Goal: Task Accomplishment & Management: Contribute content

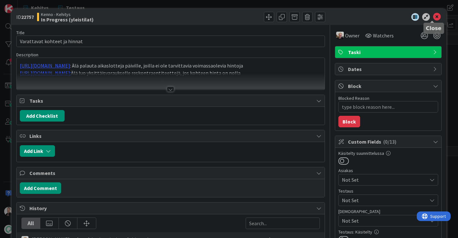
click at [436, 20] on icon at bounding box center [437, 17] width 8 height 8
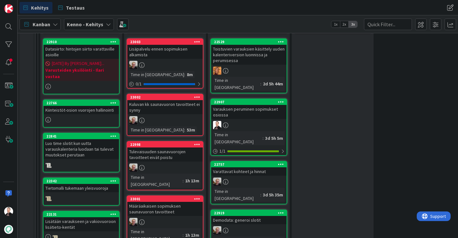
scroll to position [160, 0]
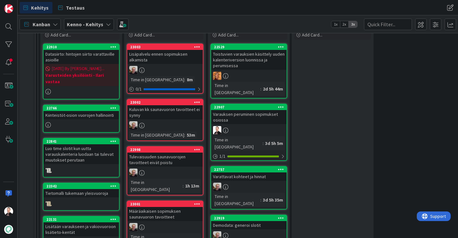
click at [170, 58] on div "Lisäpalvelu ennen sopimuksen alkamista" at bounding box center [165, 57] width 76 height 14
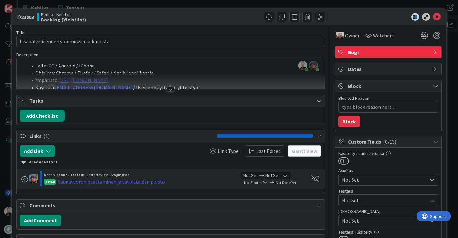
click at [167, 89] on div at bounding box center [170, 89] width 7 height 5
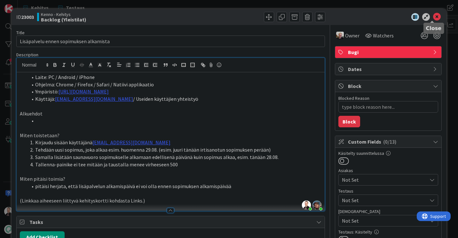
click at [433, 17] on icon at bounding box center [437, 17] width 8 height 8
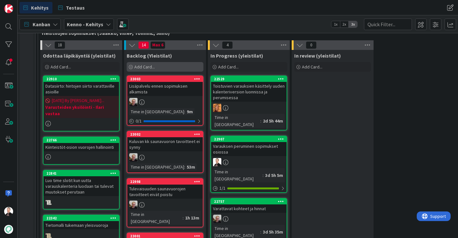
click at [155, 64] on div "Add Card..." at bounding box center [165, 67] width 77 height 10
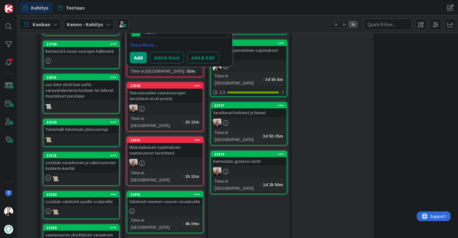
scroll to position [128, 0]
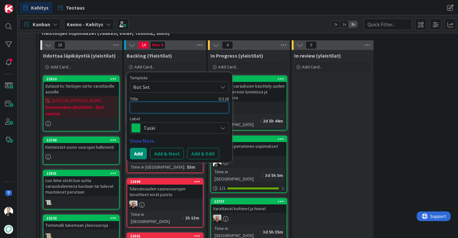
type textarea "x"
type textarea "V"
type textarea "x"
type textarea "Va"
type textarea "x"
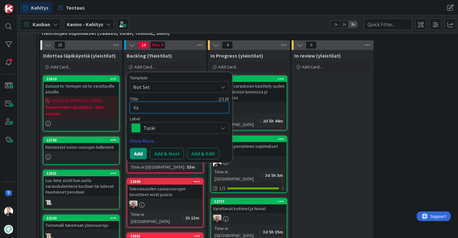
type textarea "Var"
type textarea "x"
type textarea "Vara"
type textarea "x"
type textarea "Varat"
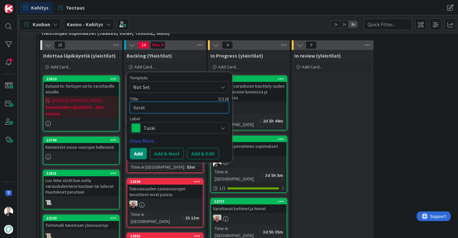
type textarea "x"
type textarea "Varatt"
type textarea "x"
type textarea "Varatta"
type textarea "x"
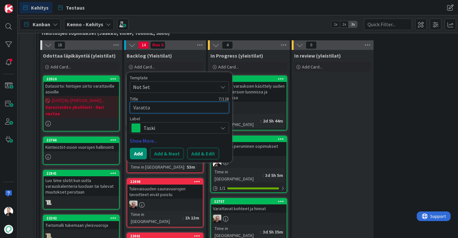
type textarea "Varattav"
type textarea "x"
type textarea "Varattavi"
type textarea "x"
type textarea "Varattavie"
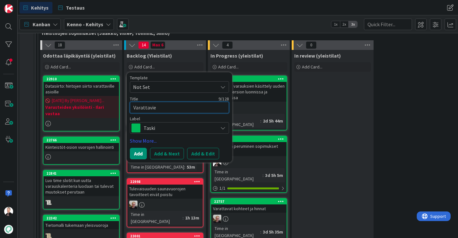
type textarea "x"
type textarea "Varattavien"
type textarea "x"
type textarea "Varattavien v"
type textarea "x"
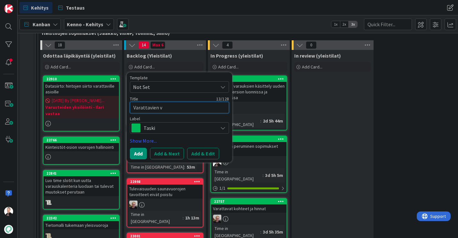
type textarea "Varattavien vu"
type textarea "x"
type textarea "Varattavien vuo"
type textarea "x"
type textarea "Varattavien vuor"
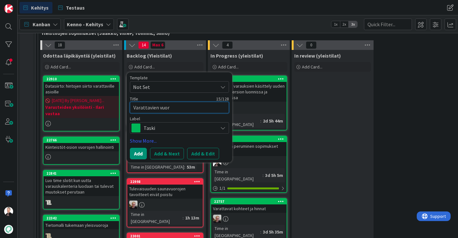
type textarea "x"
type textarea "Varattavien vuoro"
type textarea "x"
type textarea "Varattavien vuoroj"
type textarea "x"
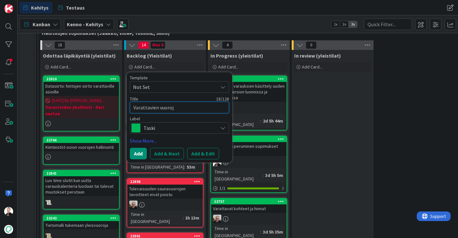
type textarea "Varattavien vuoroje"
type textarea "x"
type textarea "Varattavien vuorojen"
type textarea "x"
type textarea "Varattavien vuorojen m"
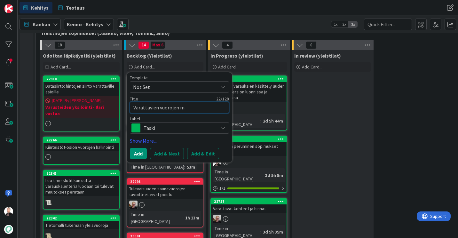
type textarea "x"
type textarea "Varattavien vuorojen mä"
type textarea "x"
type textarea "Varattavien vuorojen mää"
type textarea "x"
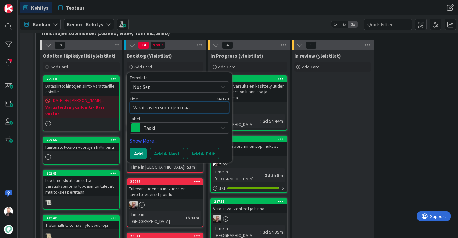
type textarea "Varattavien vuorojen määr"
type textarea "x"
type textarea "Varattavien vuorojen määrä"
type textarea "x"
type textarea "Varattavien vuorojen määrä"
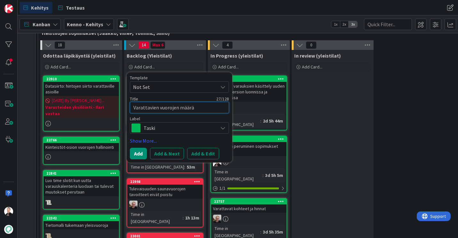
type textarea "x"
type textarea "Varattavien vuorojen määrä v"
type textarea "x"
type textarea "Varattavien vuorojen määrä val"
type textarea "x"
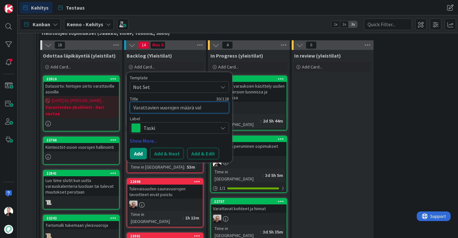
type textarea "Varattavien vuorojen määrä vali"
type textarea "x"
type textarea "Varattavien vuorojen määrä valid"
type textarea "x"
type textarea "Varattavien vuorojen määrä valido"
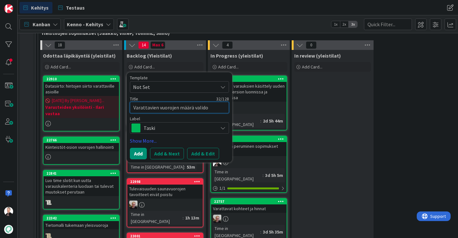
type textarea "x"
type textarea "Varattavien vuorojen määrä validoi"
type textarea "x"
type textarea "Varattavien vuorojen määrä validoin"
type textarea "x"
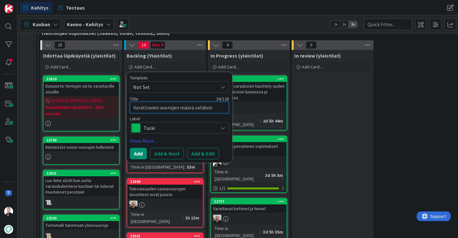
type textarea "Varattavien vuorojen määrä validoint"
type textarea "x"
type textarea "Varattavien vuorojen määrä validointi"
click at [137, 150] on button "Add" at bounding box center [138, 154] width 17 height 12
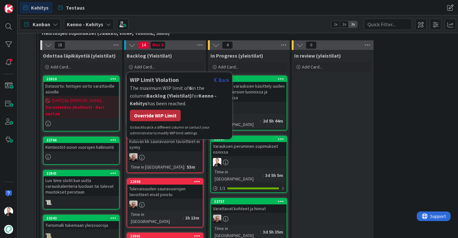
click at [153, 115] on div "Override WIP Limit" at bounding box center [155, 116] width 51 height 12
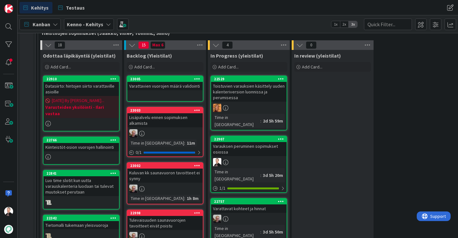
click at [180, 89] on div "Varattavien vuorojen määrä validointi" at bounding box center [165, 86] width 76 height 8
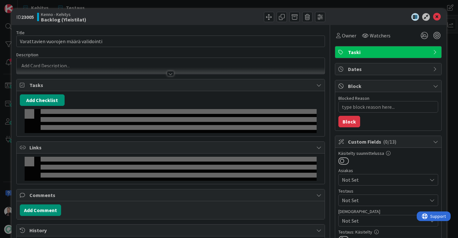
type textarea "x"
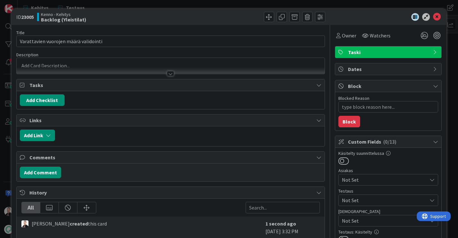
click at [167, 75] on div at bounding box center [170, 73] width 7 height 5
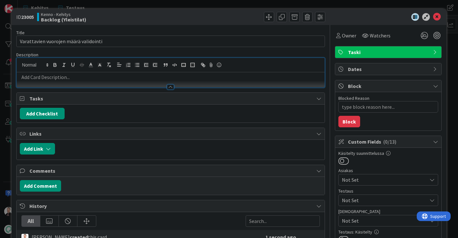
click at [98, 74] on p at bounding box center [171, 77] width 302 height 7
click at [42, 77] on p at bounding box center [171, 77] width 302 height 7
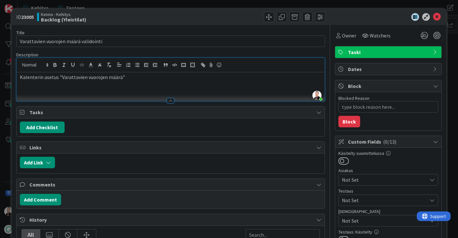
click at [119, 78] on p "Kalenterin asetus "Varattavien vuorojen määrä"" at bounding box center [171, 77] width 302 height 7
drag, startPoint x: 245, startPoint y: 76, endPoint x: 187, endPoint y: 74, distance: 57.7
click at [187, 74] on p "Kalenterin asetus "Varattavien vuorojen määrä viikossa" tulisi ottaa huomioon t…" at bounding box center [171, 77] width 302 height 7
click at [186, 78] on p "Kalenterin asetus "Varattavien vuorojen määrä viikossa" tulisi ottaa huomioon v…" at bounding box center [171, 77] width 302 height 7
click at [309, 76] on p "Kalenterin asetus "Varattavien vuorojen määrä viikossa" tulisi ottaa huomioon v…" at bounding box center [171, 77] width 302 height 7
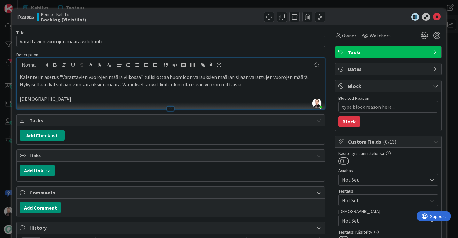
click at [30, 98] on p "[DEMOGRAPHIC_DATA]" at bounding box center [171, 98] width 302 height 7
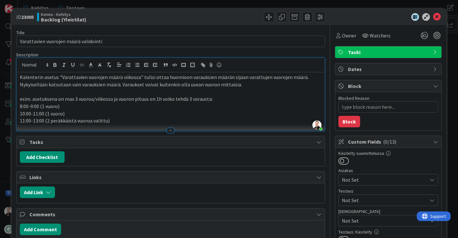
click at [20, 99] on p "esim. asetuksena on max 3 vuoroa/viikossa ja vuoron pituus on 1h voiko tehdä 3 …" at bounding box center [171, 98] width 302 height 7
drag, startPoint x: 209, startPoint y: 99, endPoint x: 162, endPoint y: 99, distance: 47.0
click at [162, 99] on p "Esim. asetuksena on max 3 vuoroa/viikossa ja vuoron pituus on 1h voiko tehdä 3 …" at bounding box center [171, 98] width 302 height 7
click at [20, 105] on p "8:00-9:00 (1 vuoro)" at bounding box center [171, 106] width 302 height 7
click at [130, 119] on li "11:00-13:00 (2 peräkkäistä vuoroa valittu)" at bounding box center [175, 120] width 294 height 7
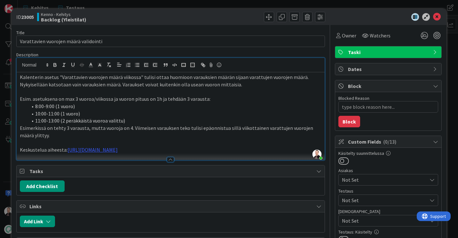
click at [102, 121] on li "11:00-13:00 (2 peräkkäistä vuoroa valittu)" at bounding box center [175, 120] width 294 height 7
click at [129, 121] on li "11:00-13:00 (2 peräkkäistä vuoroa valittu)" at bounding box center [175, 120] width 294 height 7
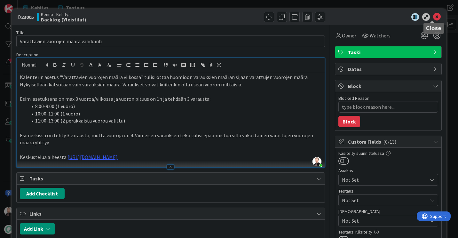
click at [433, 15] on icon at bounding box center [437, 17] width 8 height 8
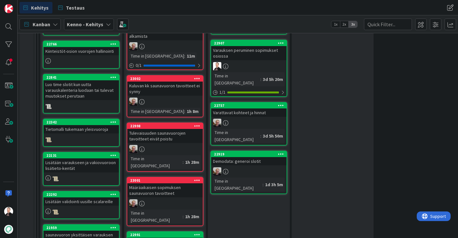
scroll to position [96, 0]
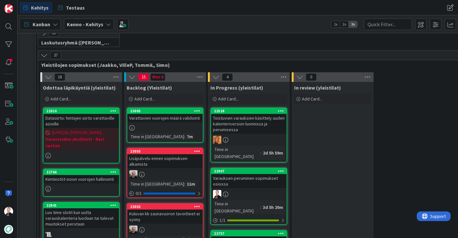
click at [178, 117] on div "Varattavien vuorojen määrä validointi" at bounding box center [165, 118] width 76 height 8
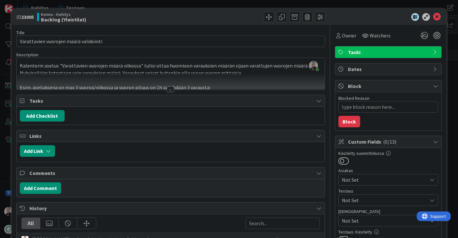
click at [168, 91] on div at bounding box center [170, 89] width 7 height 5
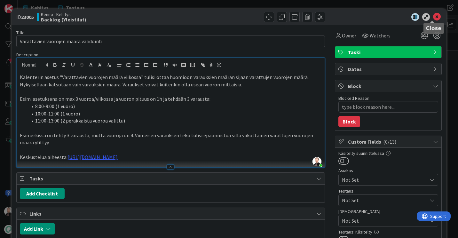
click at [435, 16] on icon at bounding box center [437, 17] width 8 height 8
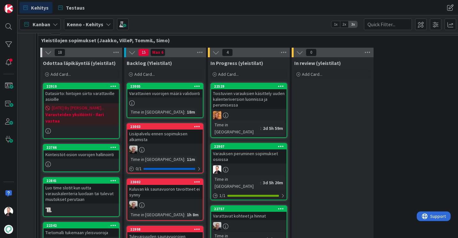
scroll to position [64, 0]
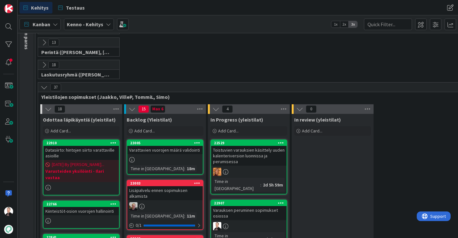
click at [160, 152] on div "Varattavien vuorojen määrä validointi" at bounding box center [165, 150] width 76 height 8
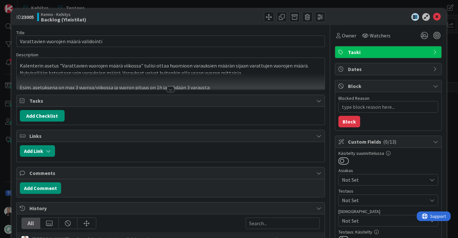
click at [167, 91] on div at bounding box center [170, 89] width 7 height 5
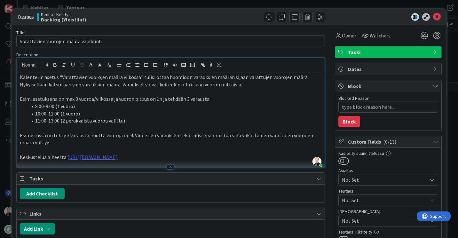
click at [240, 84] on p "Kalenterin asetus "Varattavien vuorojen määrä viikossa" tulisi ottaa huomioon v…" at bounding box center [171, 81] width 302 height 14
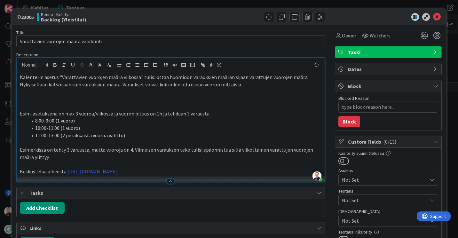
type textarea "x"
drag, startPoint x: 136, startPoint y: 101, endPoint x: 84, endPoint y: 101, distance: 52.5
click at [84, 101] on p "Kyseinen kalenterin asetus on datamallissa nimetty" at bounding box center [171, 98] width 302 height 7
click at [156, 101] on p "Kyseinen kalenterin asetus on nimetty datamallissa" at bounding box center [171, 98] width 302 height 7
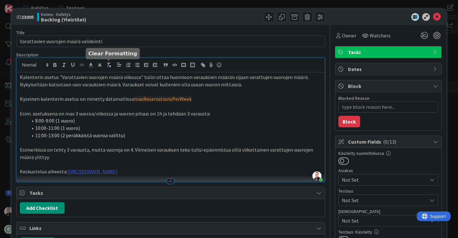
click at [109, 67] on icon "button" at bounding box center [109, 65] width 6 height 6
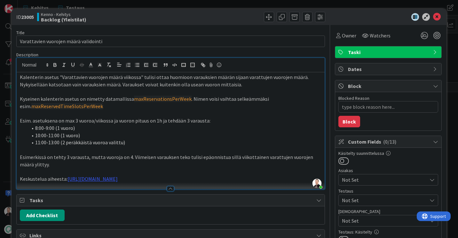
click at [284, 100] on p "Kyseinen kalenterin asetus on nimetty datamallissa maxReservationsPerWeek . Nim…" at bounding box center [171, 102] width 302 height 14
click at [107, 106] on p "Kyseinen kalenterin asetus on nimetty datamallissa maxReservationsPerWeek . Nim…" at bounding box center [171, 102] width 302 height 14
click at [108, 65] on icon "button" at bounding box center [109, 65] width 6 height 6
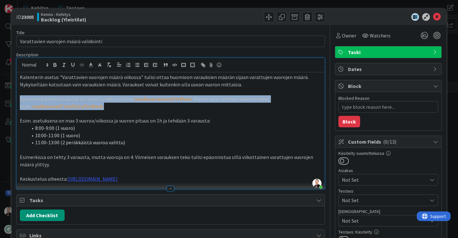
drag, startPoint x: 100, startPoint y: 106, endPoint x: 4, endPoint y: 96, distance: 96.2
click at [4, 96] on div "ID 23005 Kenno - Kehitys Backlog (Yleistilat) Title 37 / 128 Varattavien vuoroj…" at bounding box center [229, 119] width 458 height 238
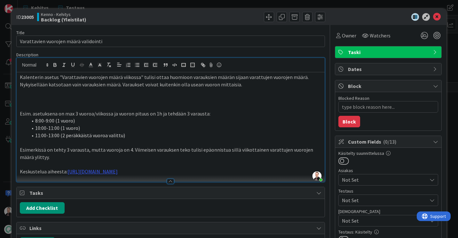
click at [55, 159] on p "Esimerkissä on tehty 3 varausta, mutta vuoroja on 4. Viimeisen varauksen teko t…" at bounding box center [171, 153] width 302 height 14
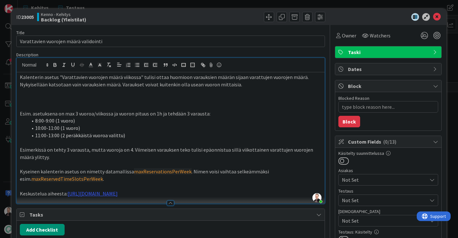
click at [74, 106] on p at bounding box center [171, 106] width 302 height 7
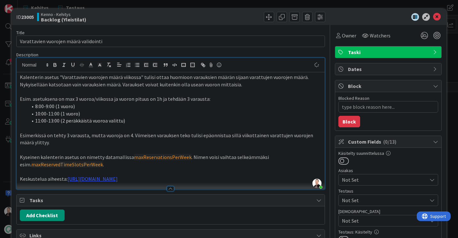
type textarea "x"
click at [434, 19] on icon at bounding box center [437, 17] width 8 height 8
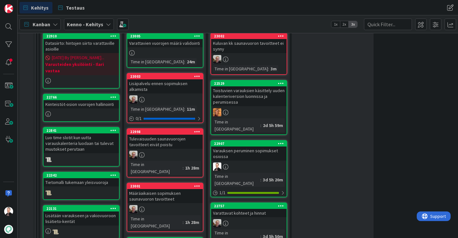
scroll to position [128, 0]
